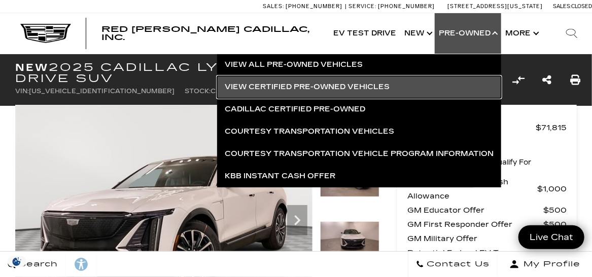
click at [303, 88] on link "View Certified Pre-Owned Vehicles" at bounding box center [359, 87] width 284 height 22
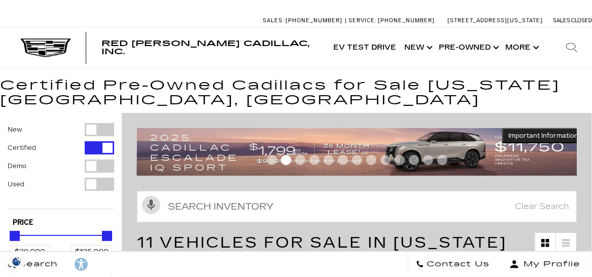
click at [88, 185] on div "Filter by Vehicle Type" at bounding box center [99, 184] width 29 height 13
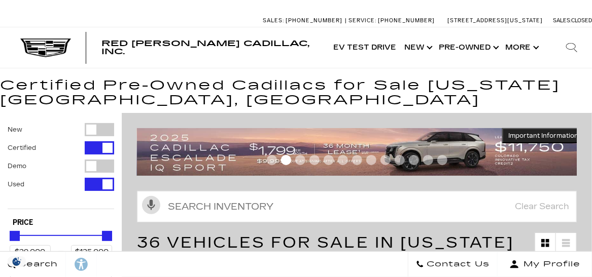
type input "$8,995"
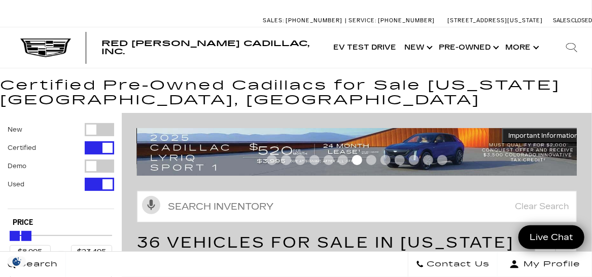
type input "$22,995"
drag, startPoint x: 104, startPoint y: 236, endPoint x: 23, endPoint y: 235, distance: 81.2
click at [23, 235] on div "Maximum Price" at bounding box center [26, 236] width 10 height 10
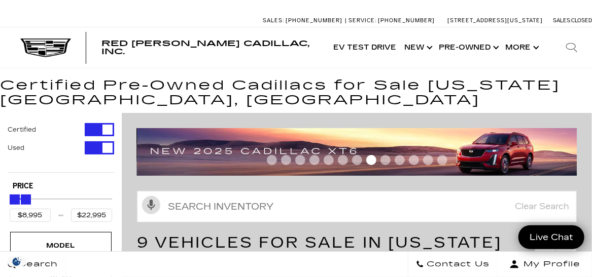
scroll to position [242, 0]
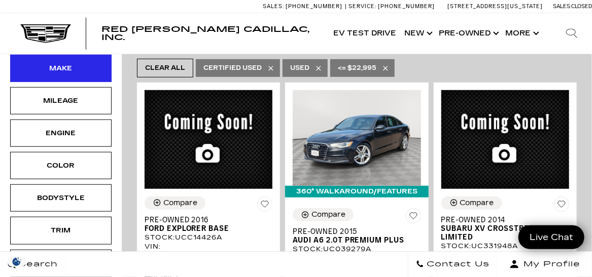
click at [69, 68] on div "Make" at bounding box center [60, 68] width 51 height 11
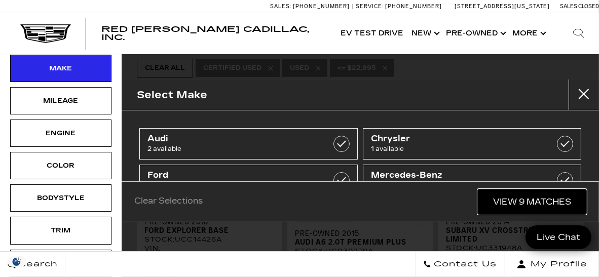
click at [499, 204] on link "View 9 Matches" at bounding box center [532, 202] width 109 height 25
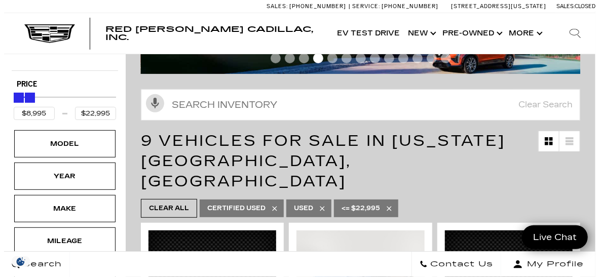
scroll to position [105, 0]
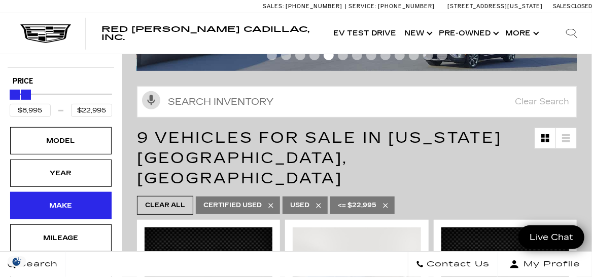
click at [78, 210] on div "Make" at bounding box center [60, 205] width 101 height 27
